Goal: Transaction & Acquisition: Purchase product/service

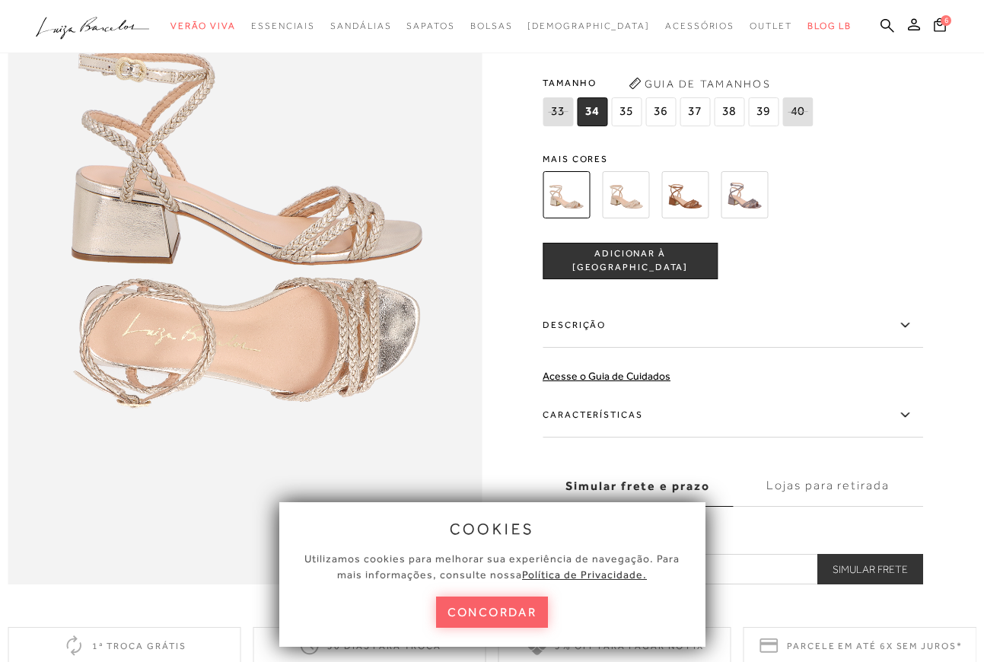
scroll to position [837, 0]
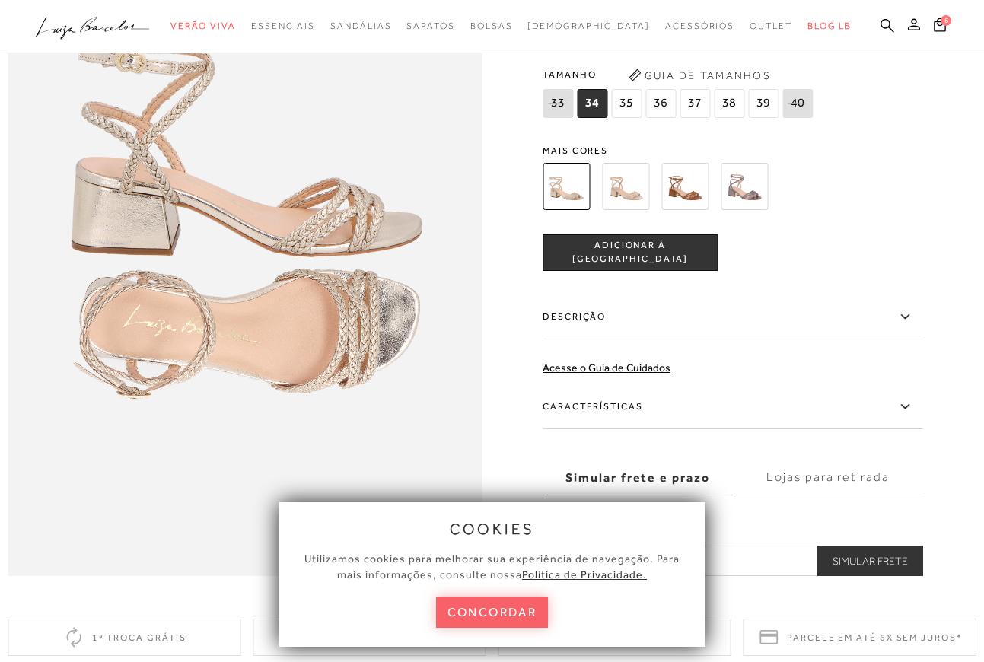
click at [631, 210] on img at bounding box center [625, 186] width 47 height 47
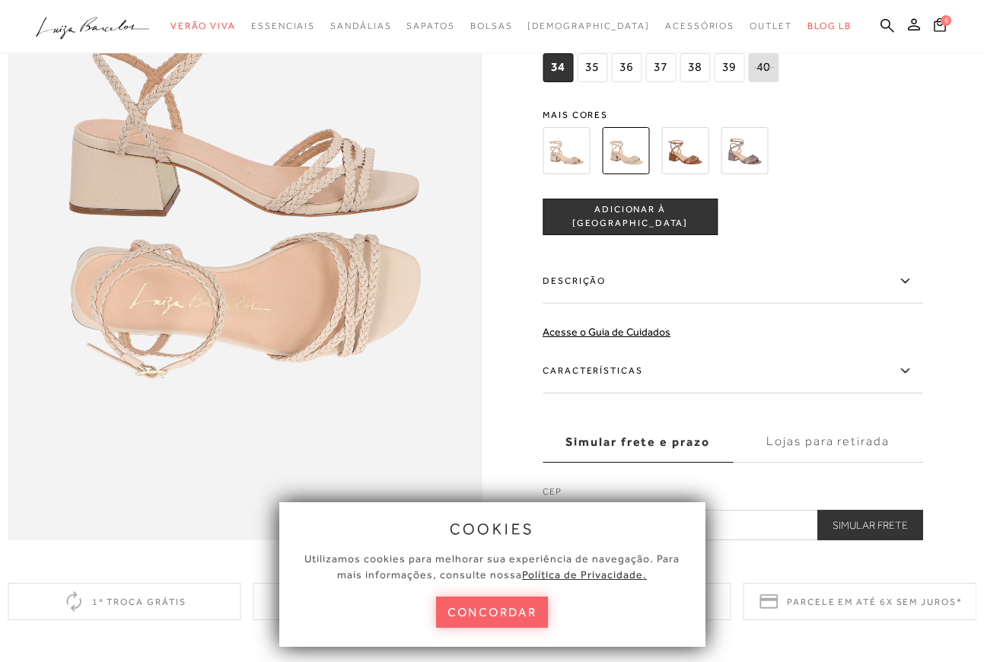
scroll to position [837, 0]
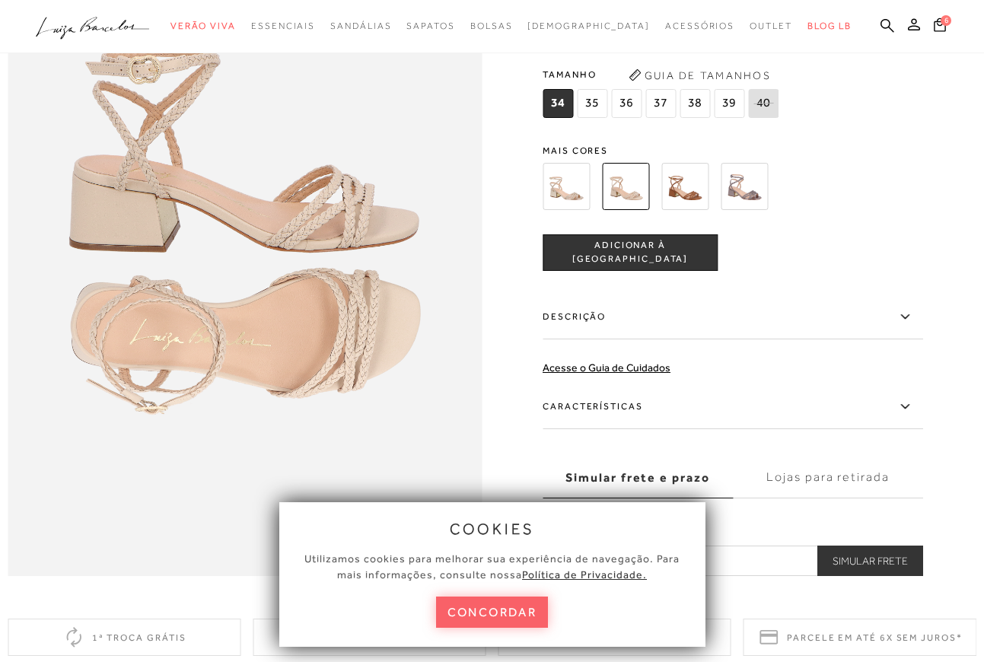
click at [576, 210] on img at bounding box center [565, 186] width 47 height 47
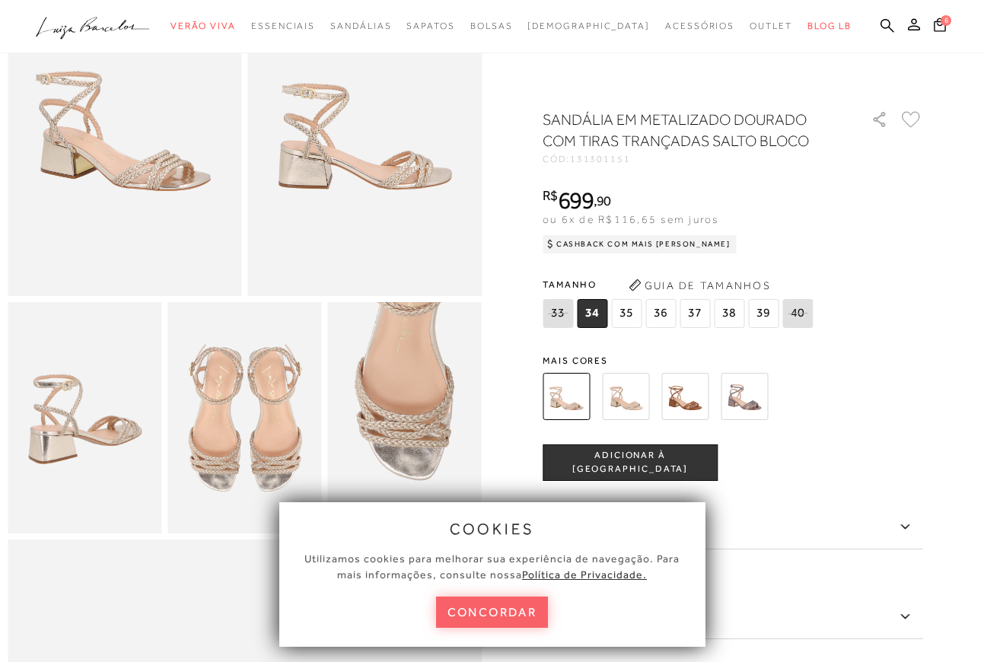
scroll to position [228, 0]
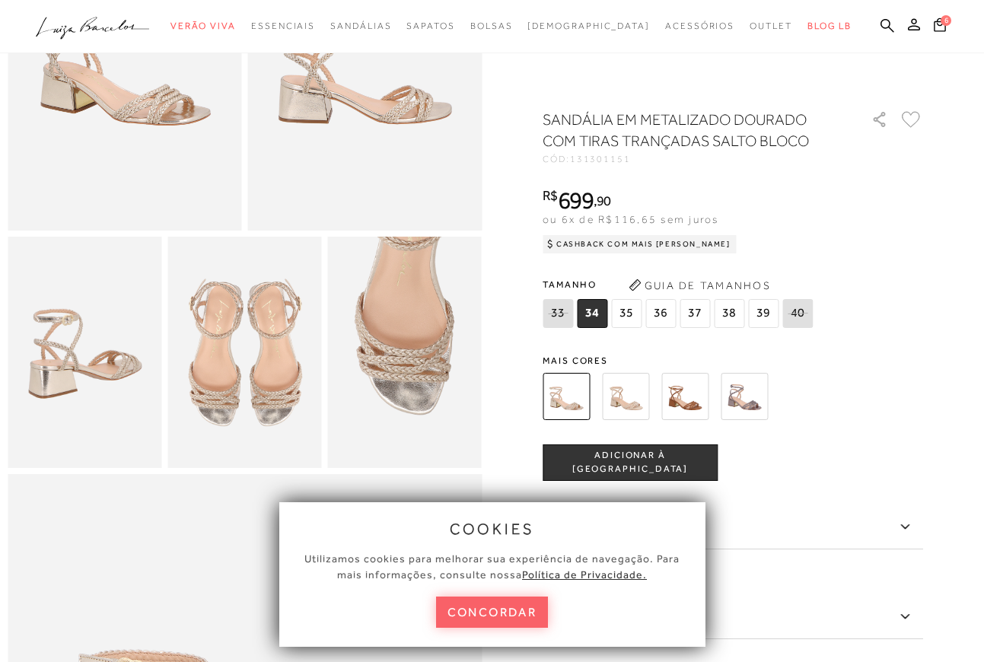
click at [630, 393] on img at bounding box center [625, 396] width 47 height 47
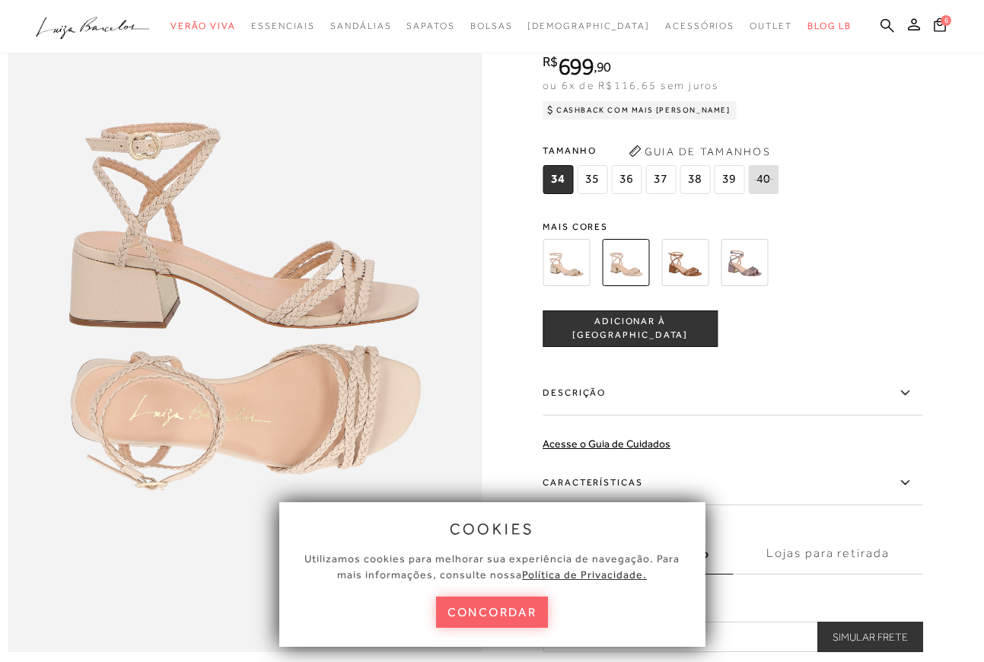
scroll to position [837, 0]
